Goal: Task Accomplishment & Management: Manage account settings

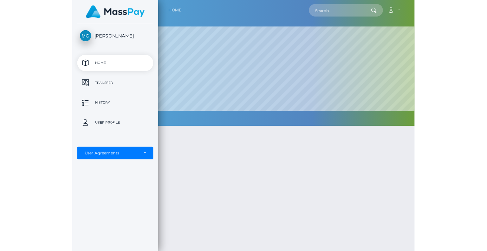
scroll to position [121, 405]
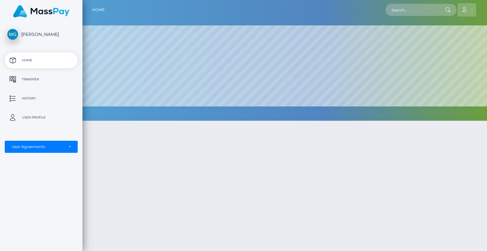
click at [472, 9] on link "Account" at bounding box center [467, 9] width 19 height 13
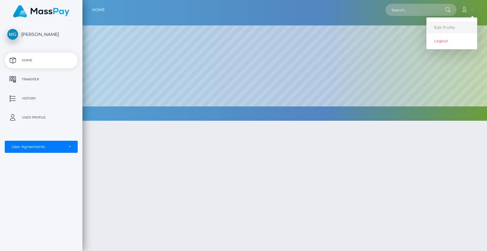
click at [445, 27] on link "Edit Profile" at bounding box center [452, 28] width 51 height 12
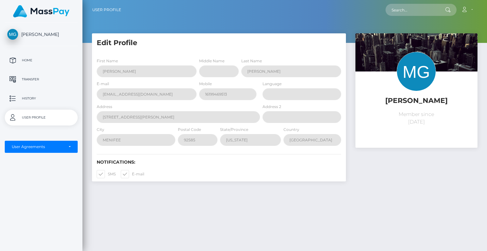
click at [415, 77] on img at bounding box center [416, 71] width 39 height 39
click at [54, 175] on div "Maria J Gonzalez Home Transfer History User Profile MassPay Card - USD MassPay" at bounding box center [41, 136] width 82 height 227
click at [60, 145] on div "User Agreements" at bounding box center [38, 146] width 52 height 5
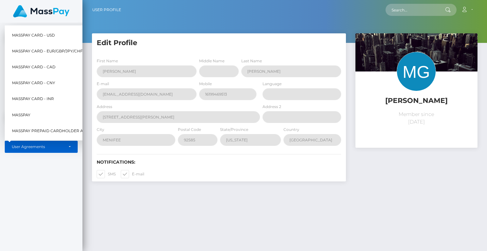
click at [45, 31] on span "MassPay Card - USD" at bounding box center [33, 35] width 43 height 8
select select "1"
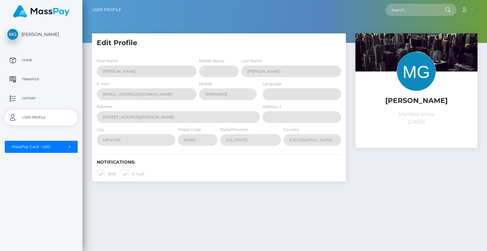
click at [330, 18] on nav "User Profile Account Edit Profile Logout" at bounding box center [284, 10] width 405 height 20
click at [32, 96] on p "History" at bounding box center [41, 99] width 68 height 10
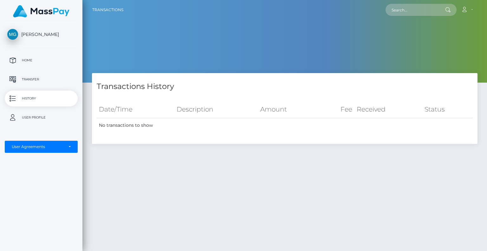
click at [32, 96] on p "History" at bounding box center [41, 99] width 68 height 10
click at [36, 80] on p "Transfer" at bounding box center [41, 80] width 68 height 10
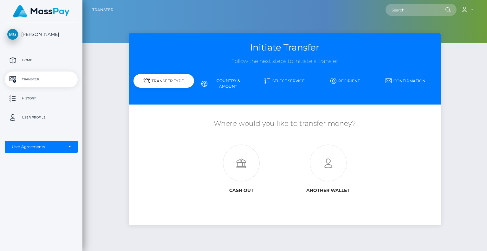
click at [232, 83] on link "Country & Amount" at bounding box center [224, 83] width 61 height 16
click at [230, 80] on link "Country & Amount" at bounding box center [224, 83] width 61 height 16
click at [203, 82] on icon at bounding box center [204, 84] width 6 height 6
click at [270, 79] on icon at bounding box center [268, 81] width 6 height 6
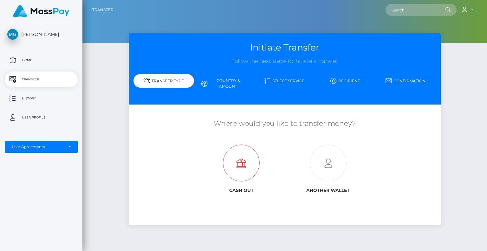
click at [246, 161] on icon at bounding box center [241, 163] width 87 height 37
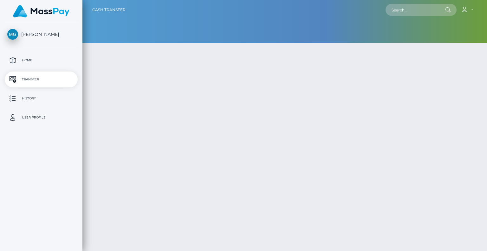
type input "NaN"
select select
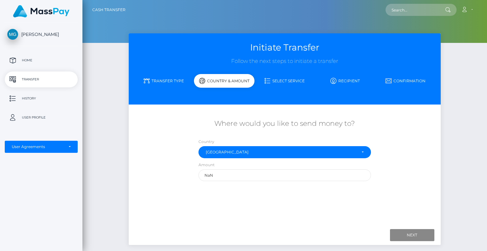
click at [349, 80] on link "Recipient" at bounding box center [345, 80] width 61 height 11
click at [243, 177] on input "NaN" at bounding box center [285, 175] width 173 height 12
type input "N"
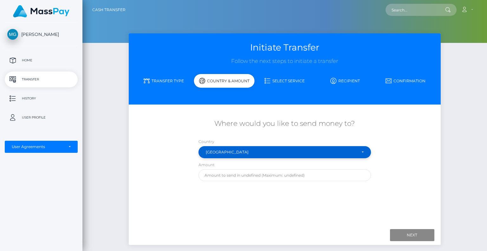
click at [363, 150] on div "United States" at bounding box center [285, 151] width 158 height 5
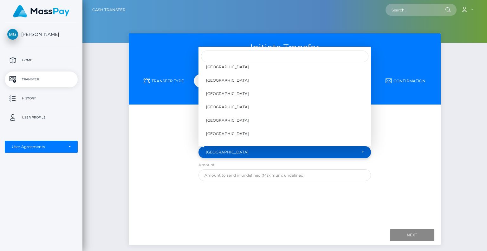
click at [282, 149] on div "United States" at bounding box center [285, 152] width 173 height 12
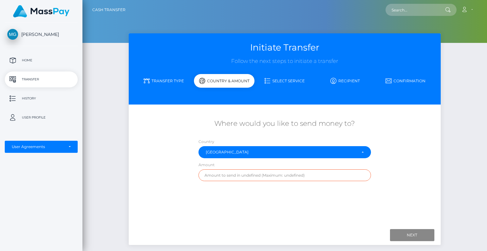
click at [247, 173] on input "text" at bounding box center [285, 175] width 173 height 12
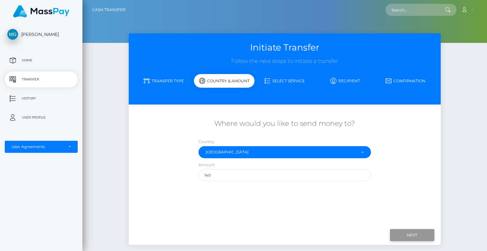
click at [412, 234] on input "Next" at bounding box center [412, 235] width 44 height 12
click at [341, 79] on link "Recipient" at bounding box center [345, 80] width 61 height 11
click at [293, 79] on link "Select Service" at bounding box center [285, 80] width 61 height 11
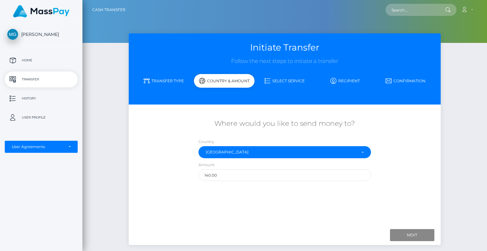
click at [293, 79] on link "Select Service" at bounding box center [285, 80] width 61 height 11
click at [267, 78] on icon at bounding box center [268, 81] width 6 height 6
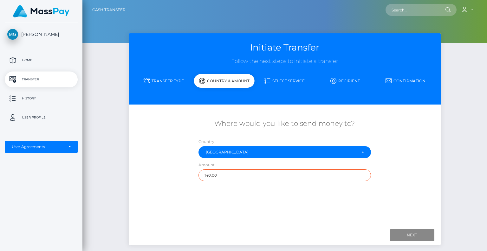
click at [228, 174] on input "140.00" at bounding box center [285, 175] width 173 height 12
type input "1"
click at [267, 80] on icon at bounding box center [268, 81] width 6 height 6
click at [171, 80] on link "Transfer Type" at bounding box center [164, 80] width 61 height 11
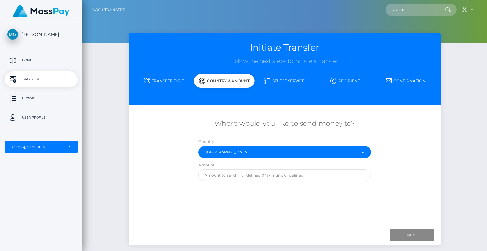
click at [171, 80] on link "Transfer Type" at bounding box center [164, 80] width 61 height 11
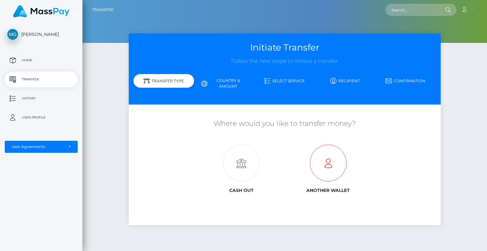
click at [330, 163] on icon at bounding box center [328, 163] width 87 height 37
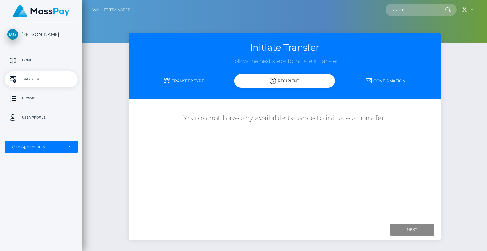
click at [187, 80] on link "Transfer Type" at bounding box center [184, 80] width 101 height 11
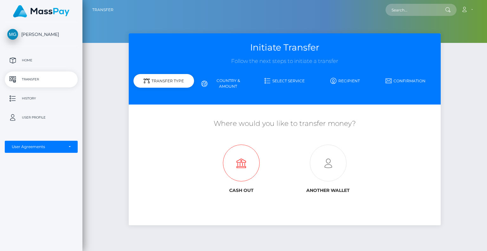
click at [246, 169] on icon at bounding box center [241, 163] width 87 height 37
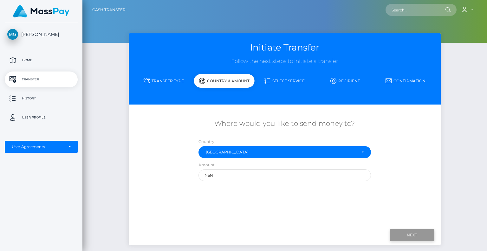
click at [400, 230] on input "Next" at bounding box center [412, 235] width 44 height 12
click at [402, 232] on input "Next" at bounding box center [412, 235] width 44 height 12
click at [294, 175] on input "NaN" at bounding box center [285, 175] width 173 height 12
type input "N"
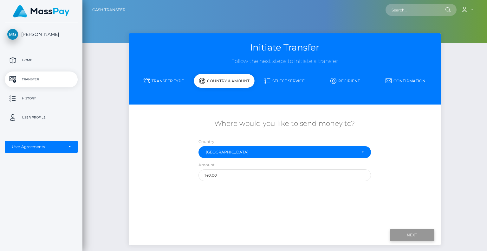
click at [412, 234] on input "Next" at bounding box center [412, 235] width 44 height 12
type input "1"
click at [28, 58] on p "Home" at bounding box center [41, 61] width 68 height 10
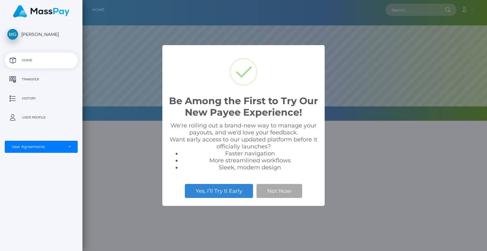
scroll to position [121, 405]
click at [207, 193] on button "Yes, I’ll Try It Early" at bounding box center [219, 191] width 68 height 14
